Goal: Task Accomplishment & Management: Manage account settings

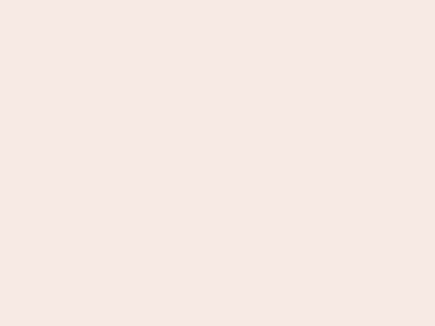
click at [218, 163] on nb-app "Almost there Thank you for registering for Newbook. Your account is under revie…" at bounding box center [217, 163] width 435 height 326
click at [218, 0] on nb-app "Almost there Thank you for registering for Newbook. Your account is under revie…" at bounding box center [217, 163] width 435 height 326
click at [233, 0] on nb-app "Almost there Thank you for registering for Newbook. Your account is under revie…" at bounding box center [217, 163] width 435 height 326
click at [218, 163] on nb-app "Almost there Thank you for registering for Newbook. Your account is under revie…" at bounding box center [217, 163] width 435 height 326
click at [218, 0] on nb-app "Almost there Thank you for registering for Newbook. Your account is under revie…" at bounding box center [217, 163] width 435 height 326
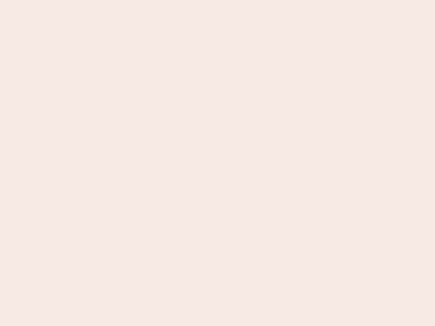
click at [152, 0] on nb-app "Almost there Thank you for registering for Newbook. Your account is under revie…" at bounding box center [217, 163] width 435 height 326
click at [218, 163] on nb-app "Almost there Thank you for registering for Newbook. Your account is under revie…" at bounding box center [217, 163] width 435 height 326
click at [218, 0] on nb-app "Almost there Thank you for registering for Newbook. Your account is under revie…" at bounding box center [217, 163] width 435 height 326
click at [152, 0] on nb-app "Almost there Thank you for registering for Newbook. Your account is under revie…" at bounding box center [217, 163] width 435 height 326
click at [218, 163] on nb-app "Almost there Thank you for registering for Newbook. Your account is under revie…" at bounding box center [217, 163] width 435 height 326
